Goal: Check status: Check status

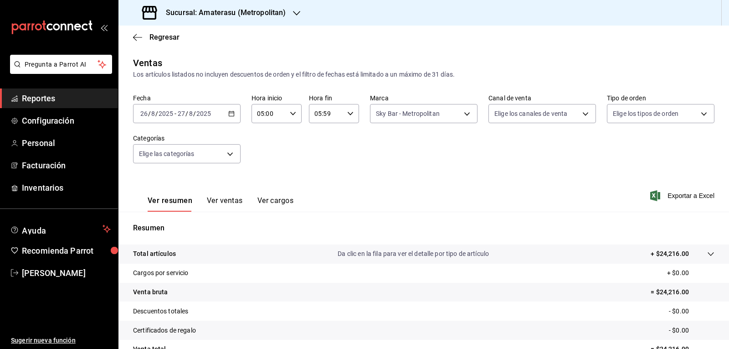
scroll to position [88, 0]
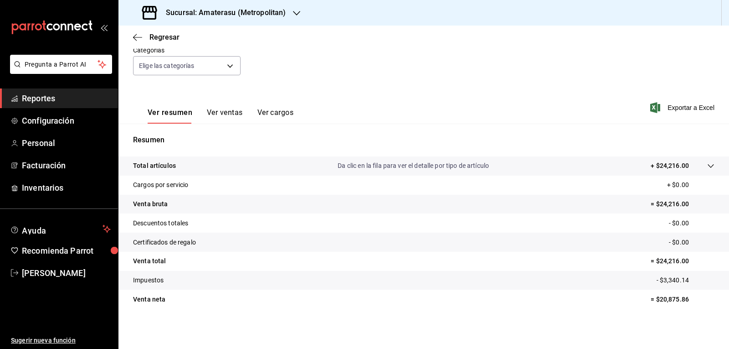
click at [156, 32] on div "Regresar" at bounding box center [423, 37] width 611 height 23
click at [160, 35] on span "Regresar" at bounding box center [164, 37] width 30 height 9
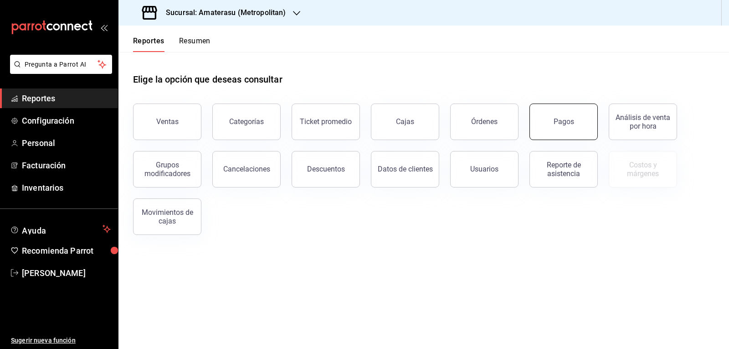
click at [549, 123] on button "Pagos" at bounding box center [563, 121] width 68 height 36
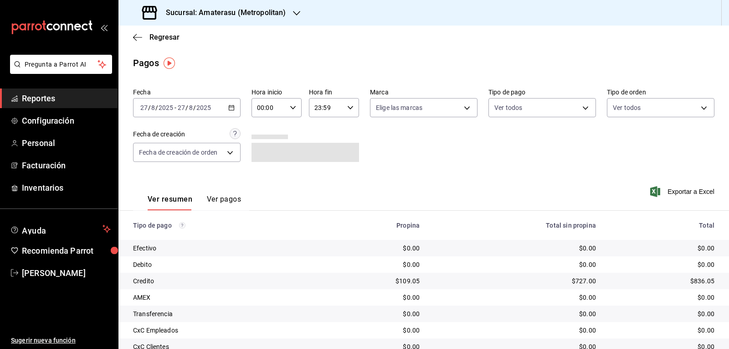
click at [235, 109] on div "[DATE] [DATE] - [DATE] [DATE]" at bounding box center [187, 107] width 108 height 19
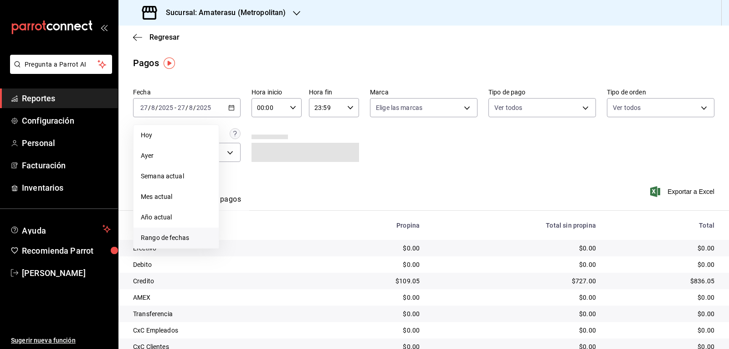
click at [193, 240] on span "Rango de fechas" at bounding box center [176, 238] width 71 height 10
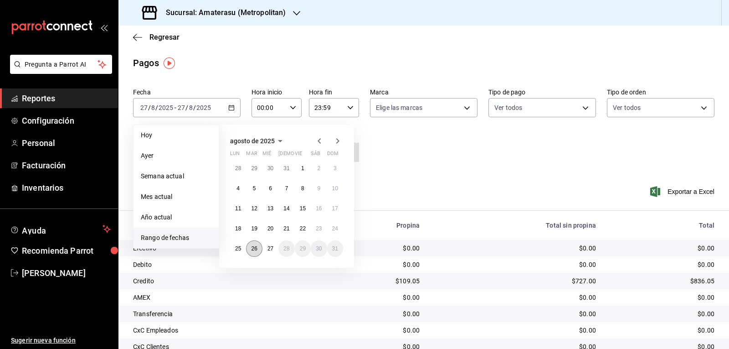
click at [259, 248] on button "26" at bounding box center [254, 248] width 16 height 16
click at [267, 249] on button "27" at bounding box center [270, 248] width 16 height 16
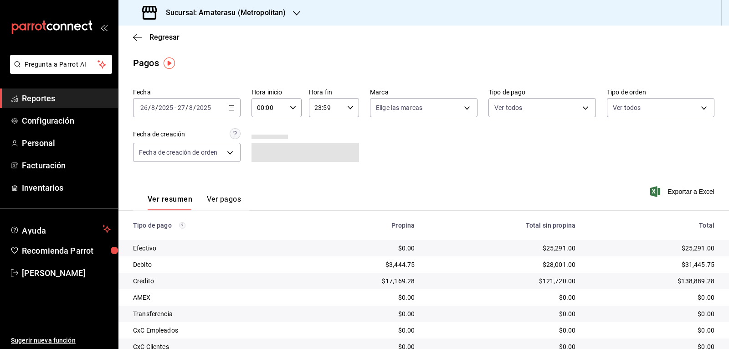
click at [295, 113] on div "00:00 Hora inicio" at bounding box center [277, 107] width 50 height 19
click at [260, 144] on button "05" at bounding box center [262, 149] width 21 height 18
type input "05:00"
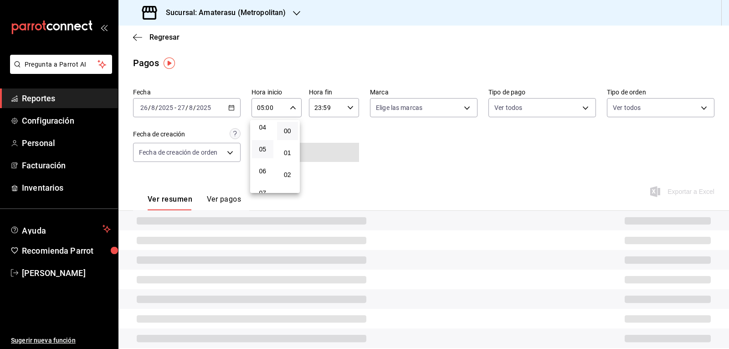
click at [366, 132] on div at bounding box center [364, 174] width 729 height 349
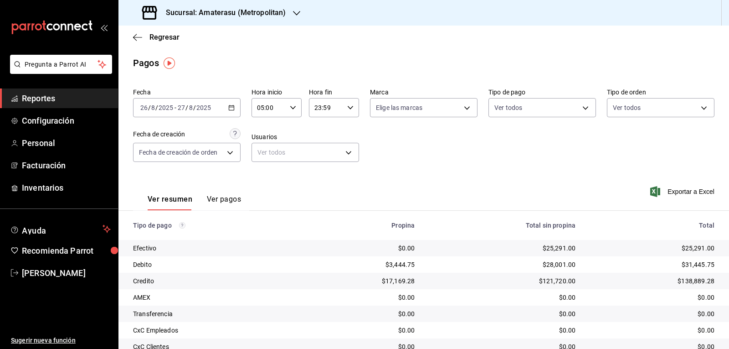
click at [344, 114] on div "23:59 Hora fin" at bounding box center [334, 107] width 50 height 19
click at [321, 150] on span "05" at bounding box center [319, 152] width 10 height 7
type input "05:59"
click at [386, 150] on div at bounding box center [364, 174] width 729 height 349
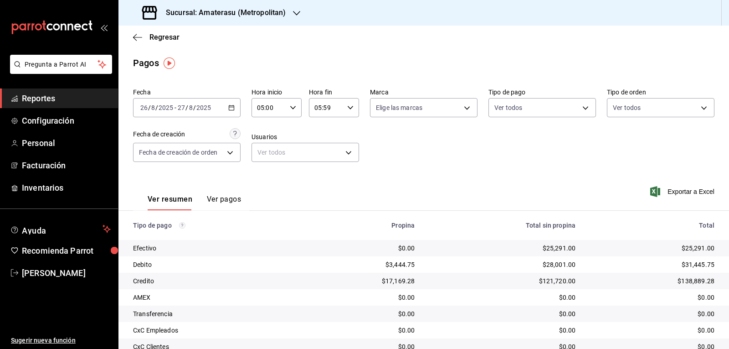
click at [386, 150] on div "Fecha [DATE] [DATE] - [DATE] [DATE] Hora inicio 05:00 Hora inicio Hora fin 05:5…" at bounding box center [423, 128] width 581 height 88
